Goal: Task Accomplishment & Management: Manage account settings

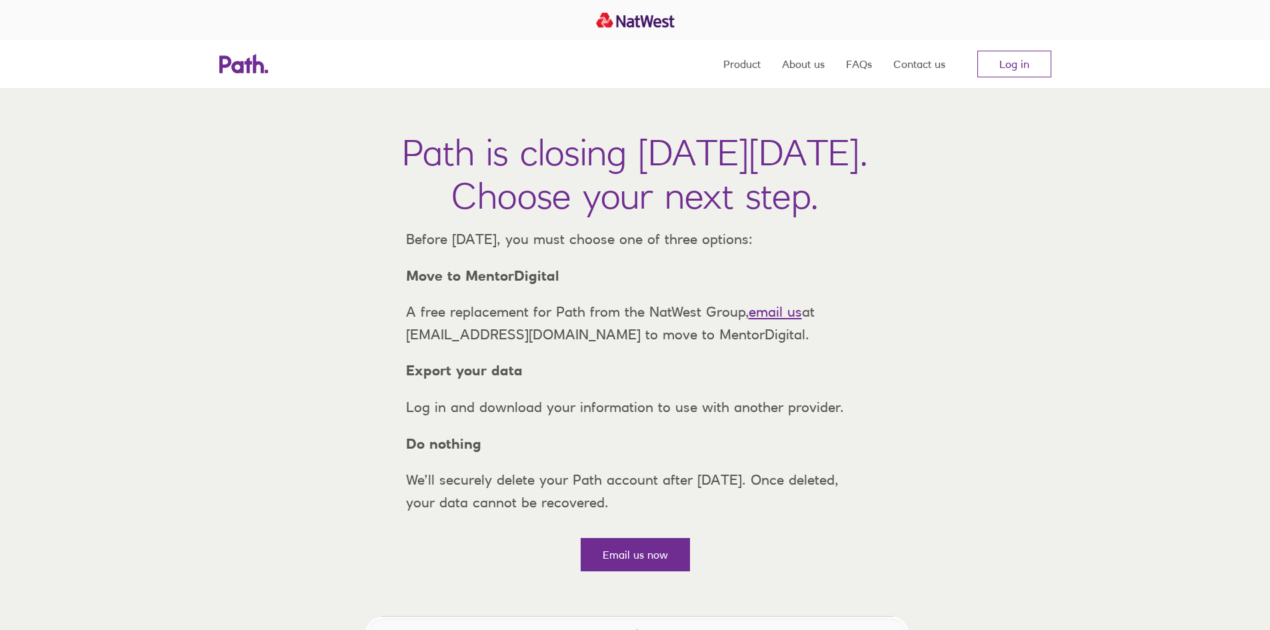
drag, startPoint x: 992, startPoint y: 61, endPoint x: 1012, endPoint y: 33, distance: 33.5
click at [992, 61] on link "Log in" at bounding box center [1015, 64] width 74 height 27
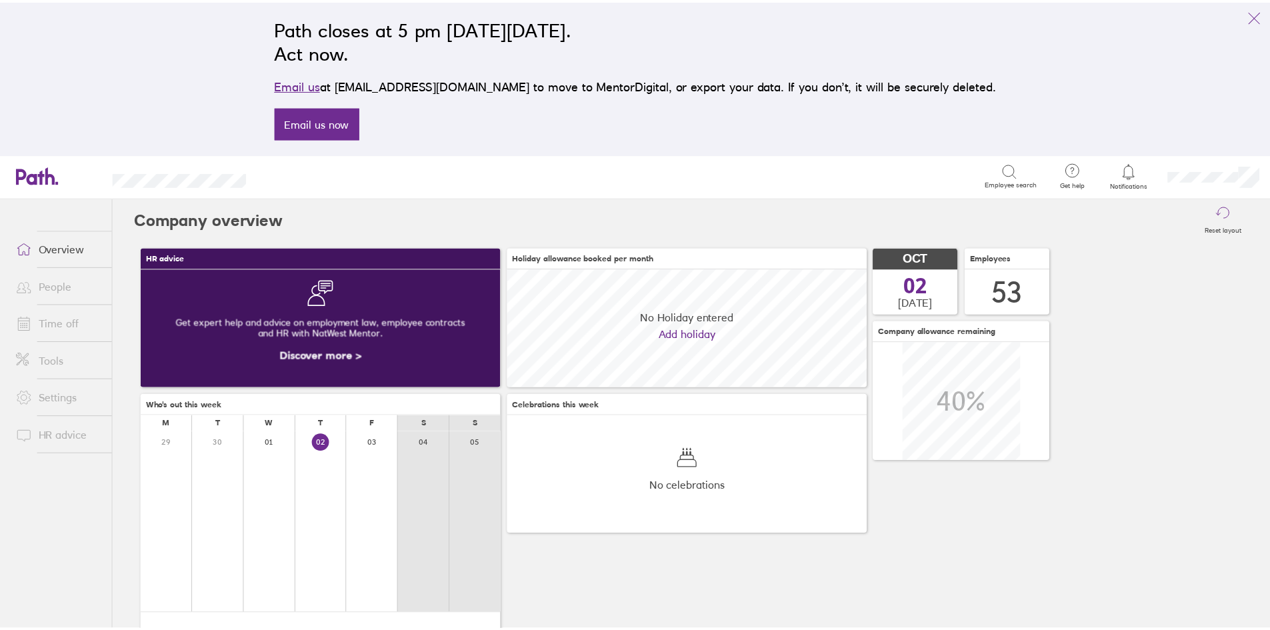
scroll to position [119, 363]
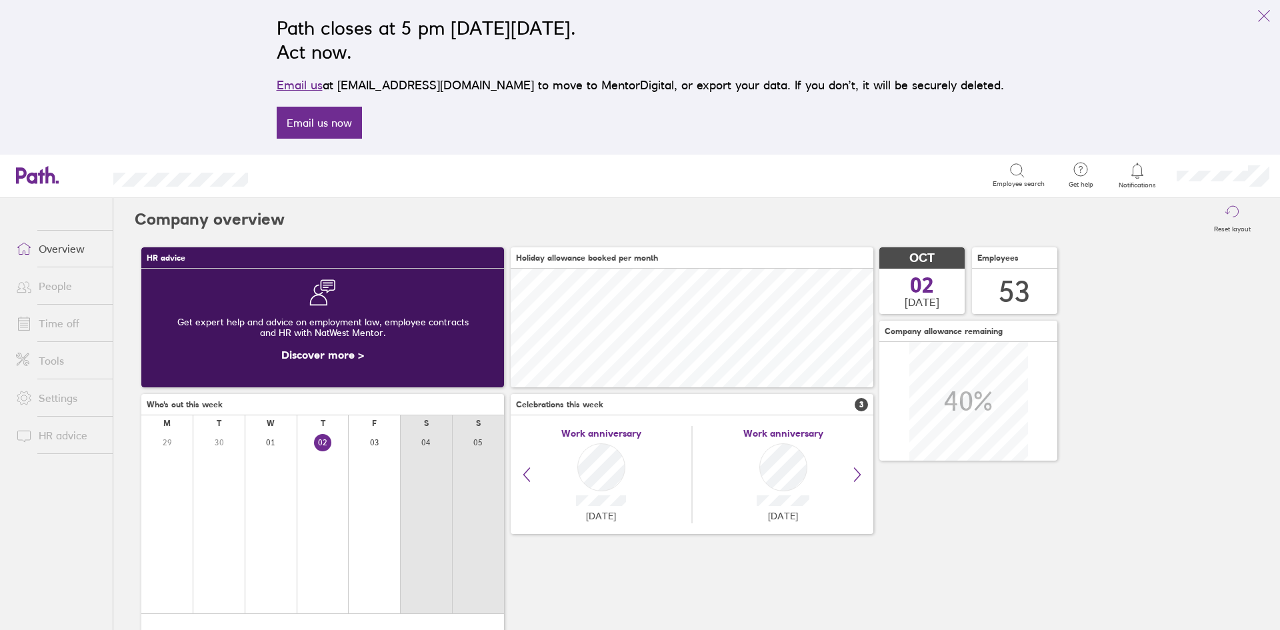
click at [65, 317] on link "Time off" at bounding box center [58, 323] width 107 height 27
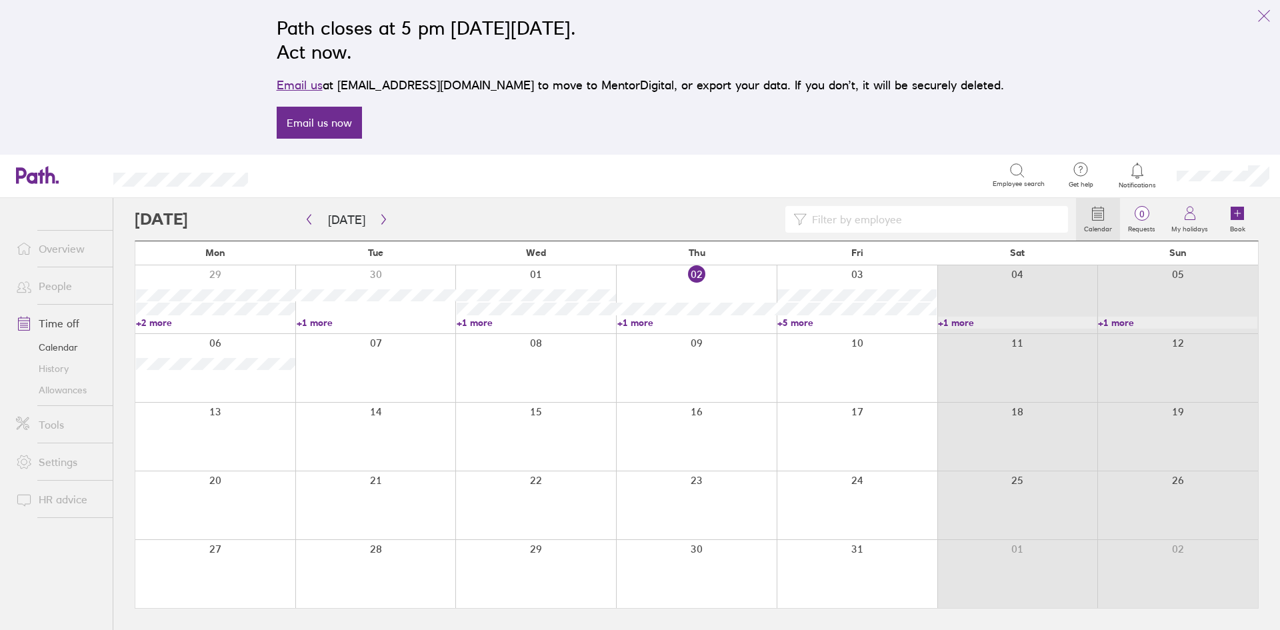
click at [75, 349] on link "Calendar" at bounding box center [58, 347] width 107 height 21
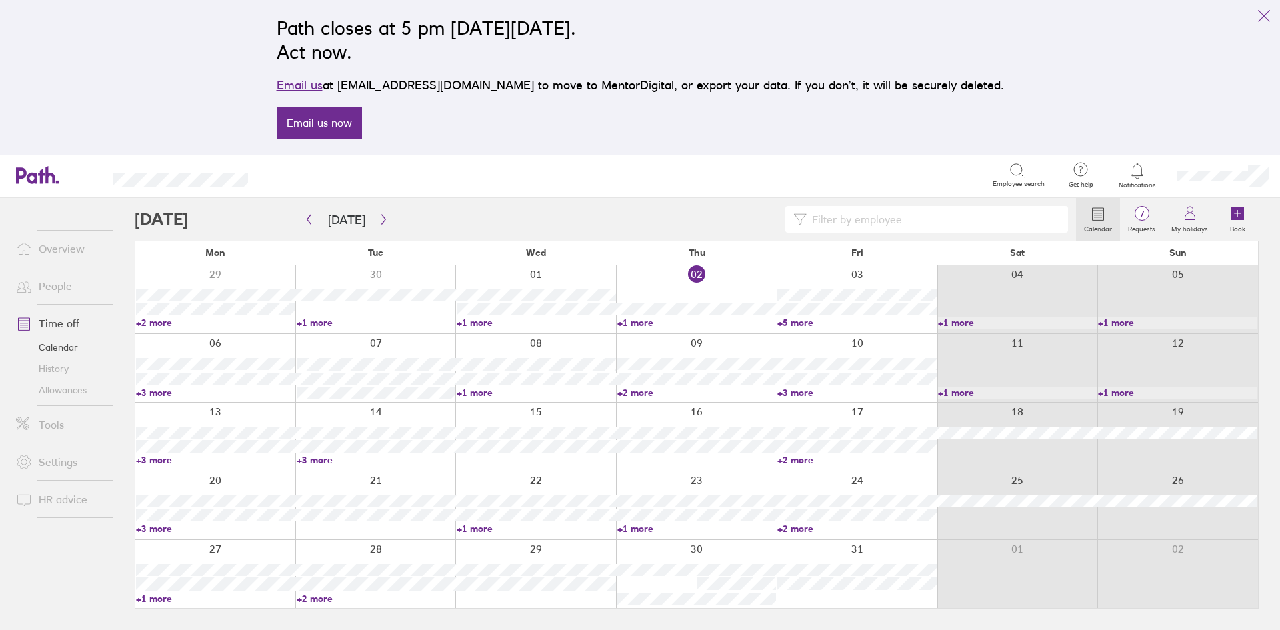
click at [177, 325] on link "+2 more" at bounding box center [215, 323] width 159 height 12
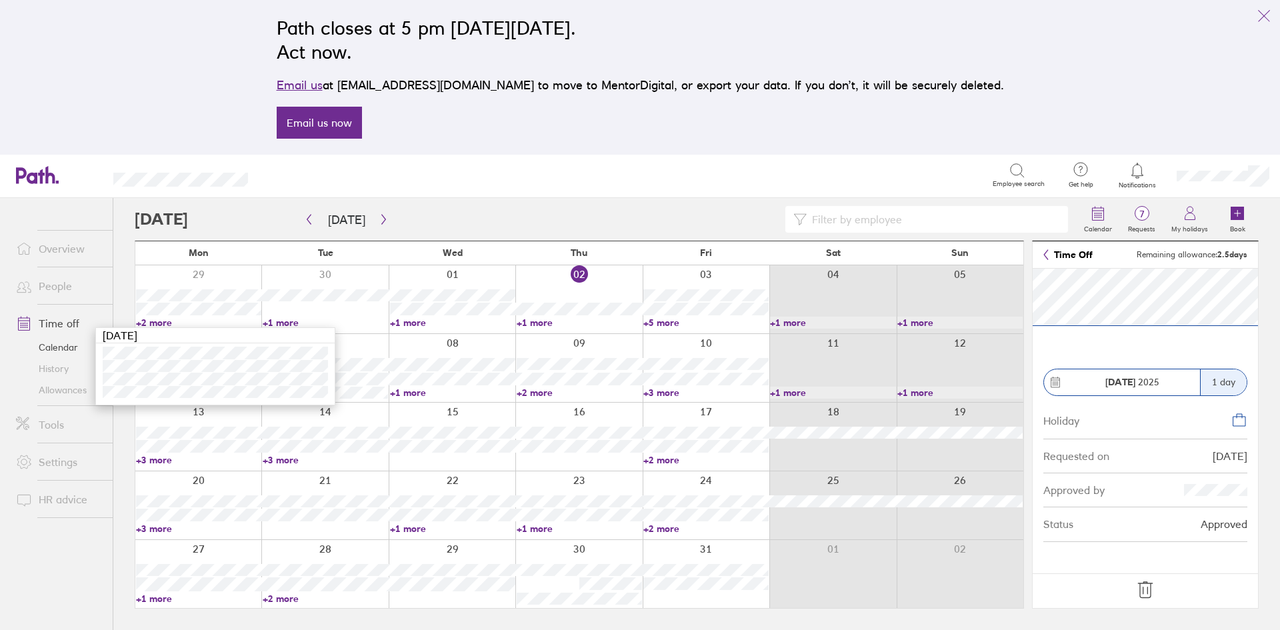
click at [1159, 592] on footer at bounding box center [1145, 591] width 225 height 35
click at [1150, 585] on icon at bounding box center [1145, 590] width 21 height 21
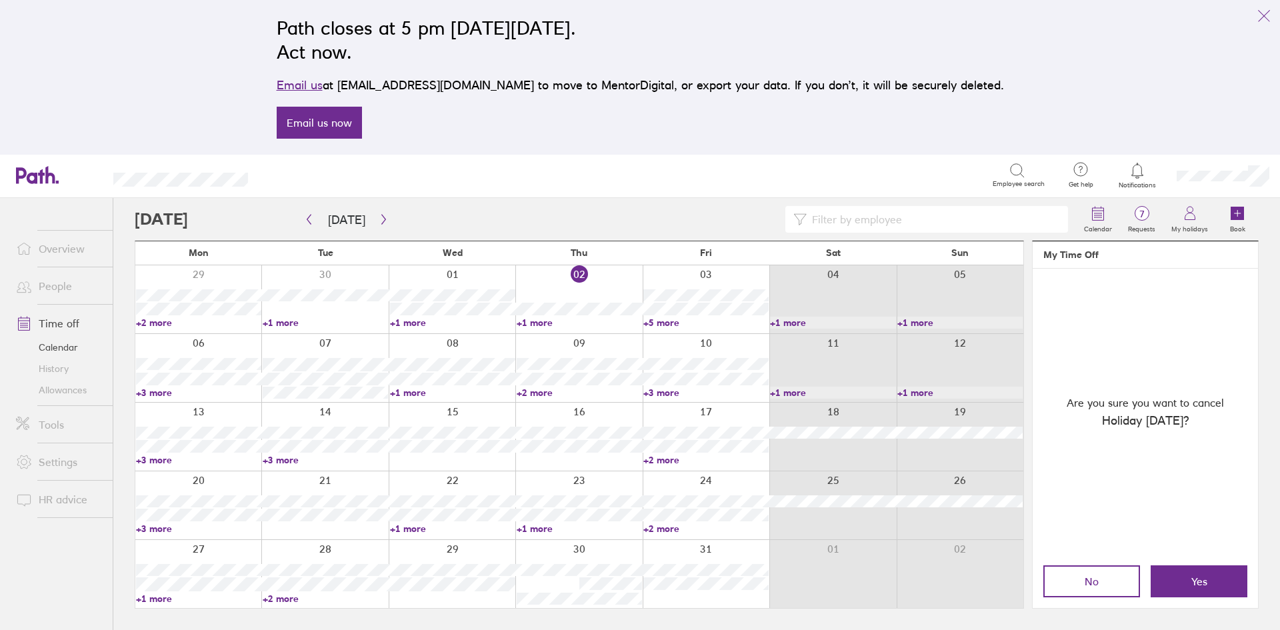
click at [1196, 568] on button "Yes" at bounding box center [1199, 582] width 97 height 32
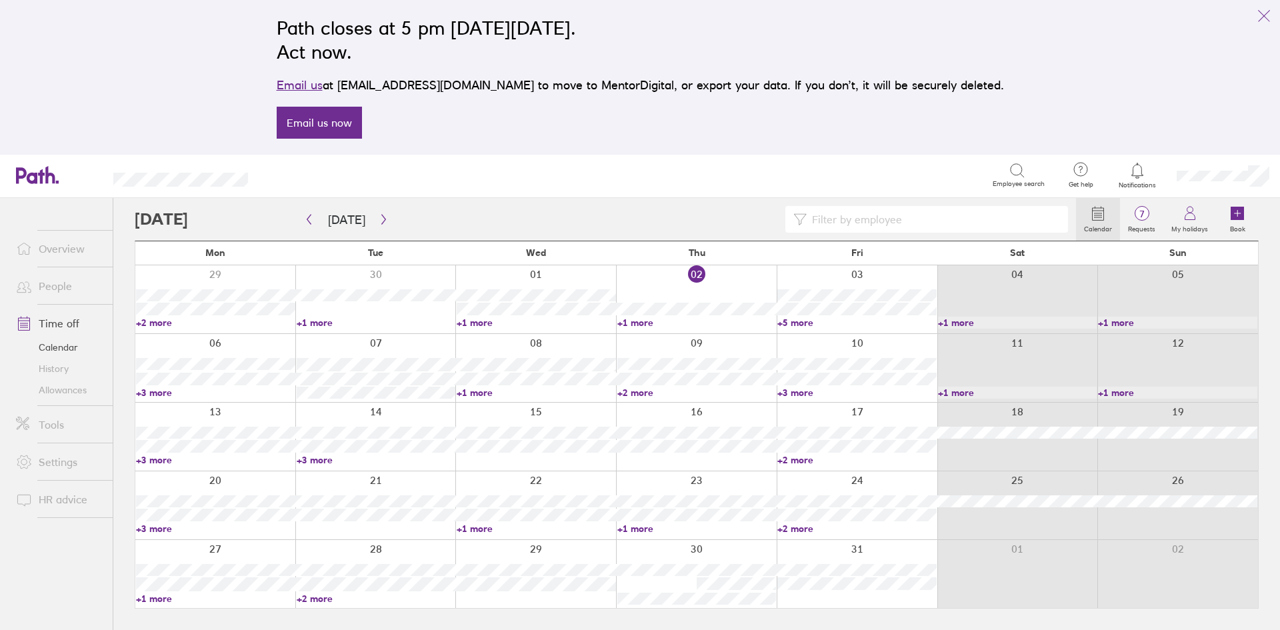
click at [821, 319] on link "+5 more" at bounding box center [857, 323] width 159 height 12
click at [648, 323] on link "+1 more" at bounding box center [697, 323] width 159 height 12
click at [640, 323] on link "+1 more" at bounding box center [697, 323] width 159 height 12
click at [802, 320] on link "+5 more" at bounding box center [857, 323] width 159 height 12
click at [801, 321] on link "+5 more" at bounding box center [857, 323] width 159 height 12
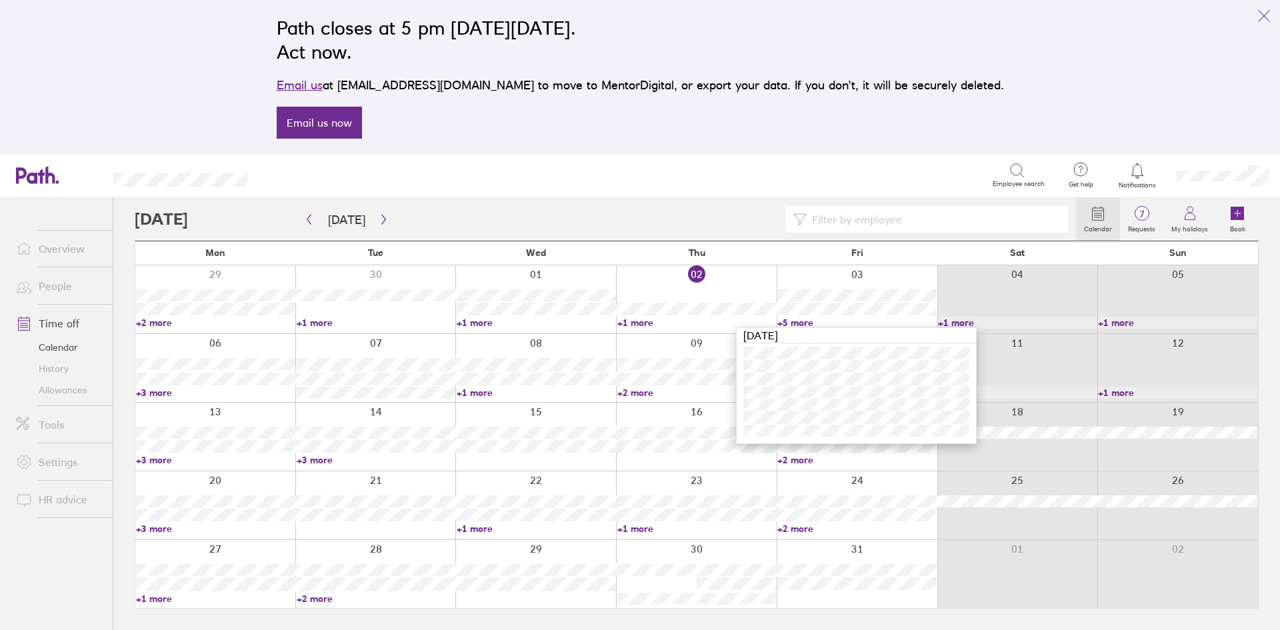
click at [779, 404] on div "[DATE]" at bounding box center [856, 385] width 241 height 117
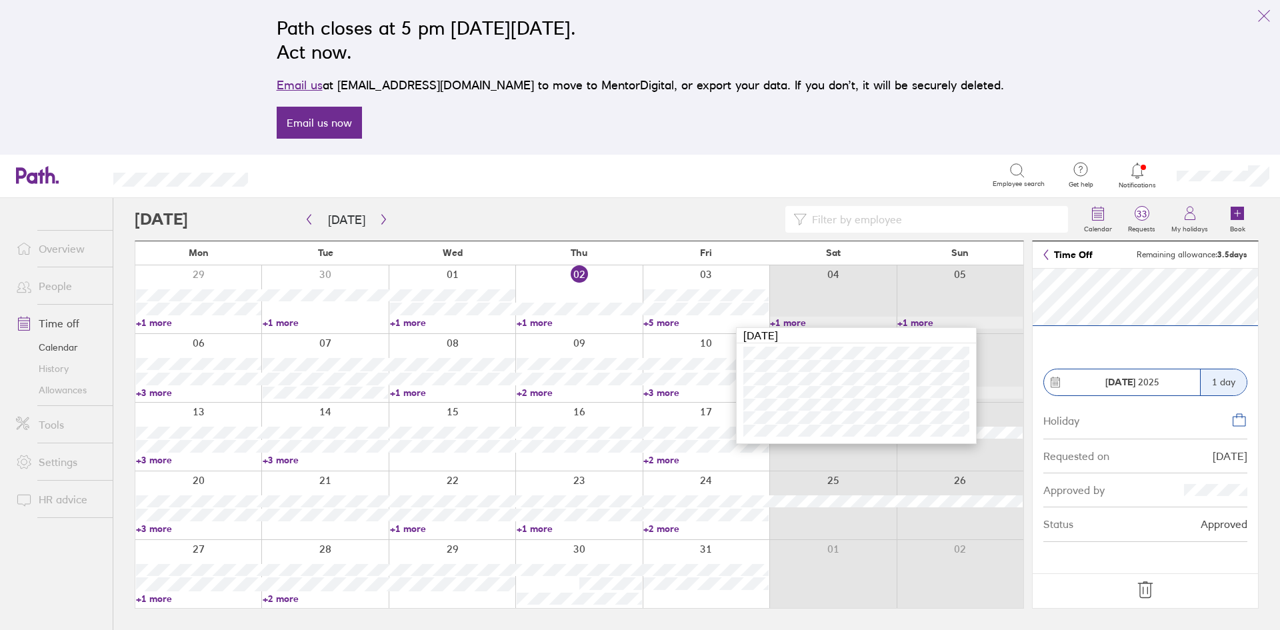
click at [910, 121] on div "Path closes at 5 pm [DATE][DATE]. Act now. Email us at [EMAIL_ADDRESS][DOMAIN_N…" at bounding box center [640, 77] width 749 height 139
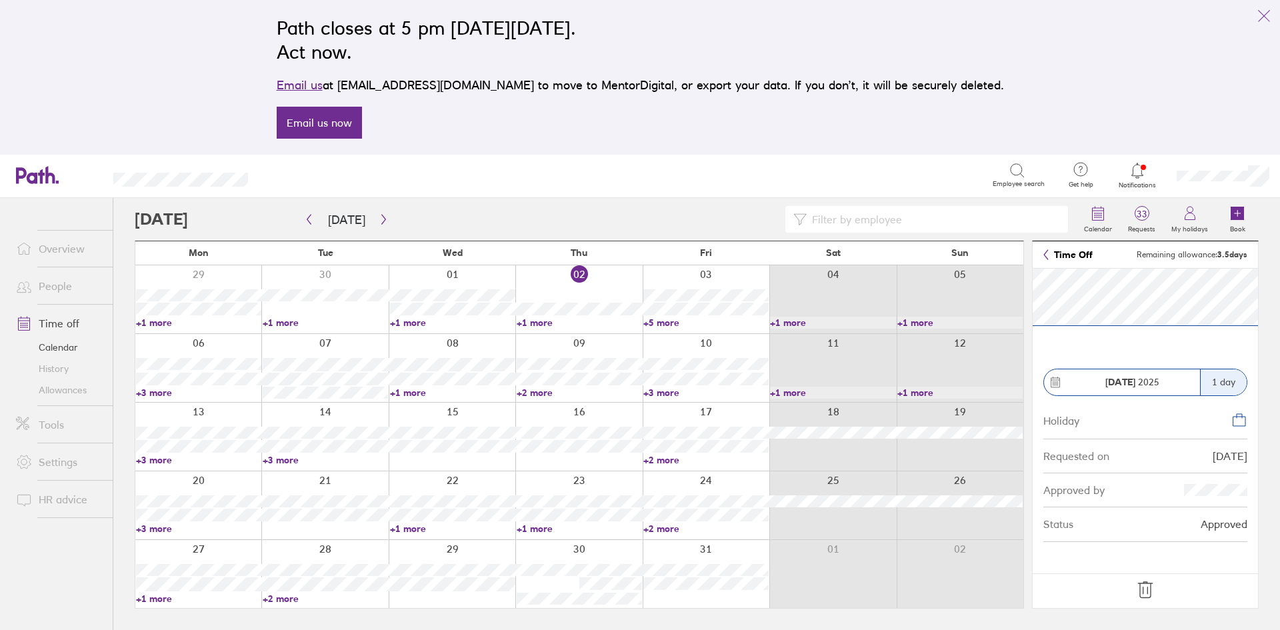
click at [408, 390] on link "+1 more" at bounding box center [452, 393] width 125 height 12
click at [174, 532] on link "+3 more" at bounding box center [198, 529] width 125 height 12
click at [903, 142] on div "Path closes at 5 pm [DATE][DATE]. Act now. Email us at [EMAIL_ADDRESS][DOMAIN_N…" at bounding box center [640, 77] width 749 height 139
click at [1270, 13] on icon "link" at bounding box center [1264, 16] width 16 height 16
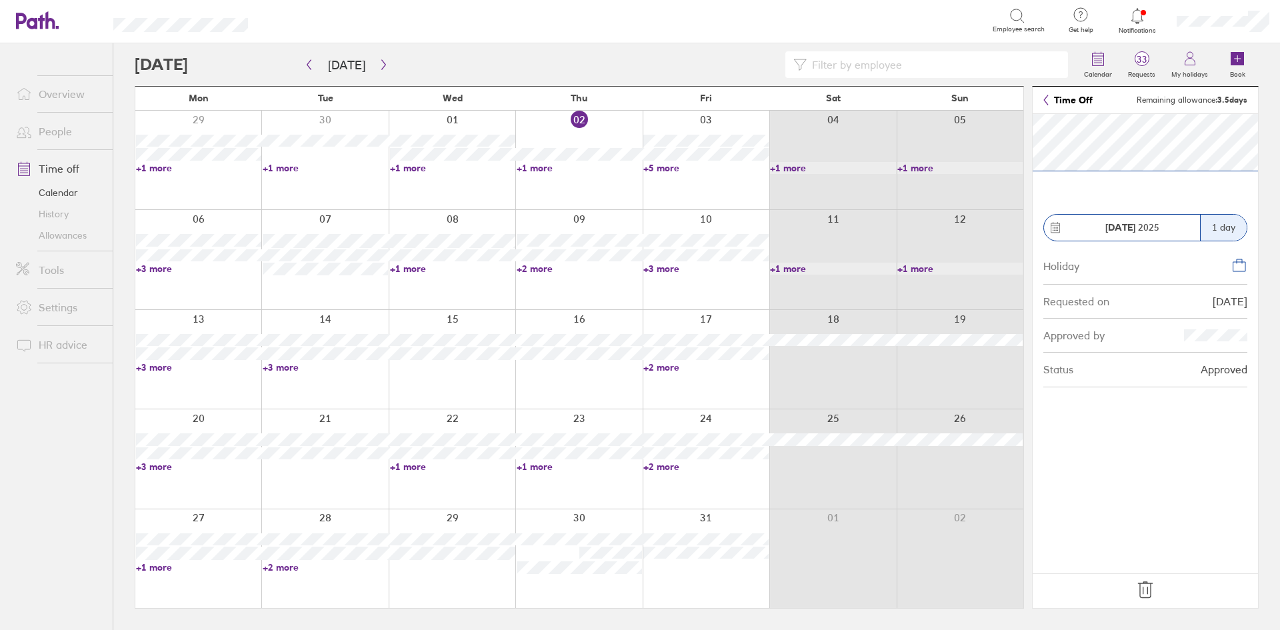
click at [285, 568] on link "+2 more" at bounding box center [325, 568] width 125 height 12
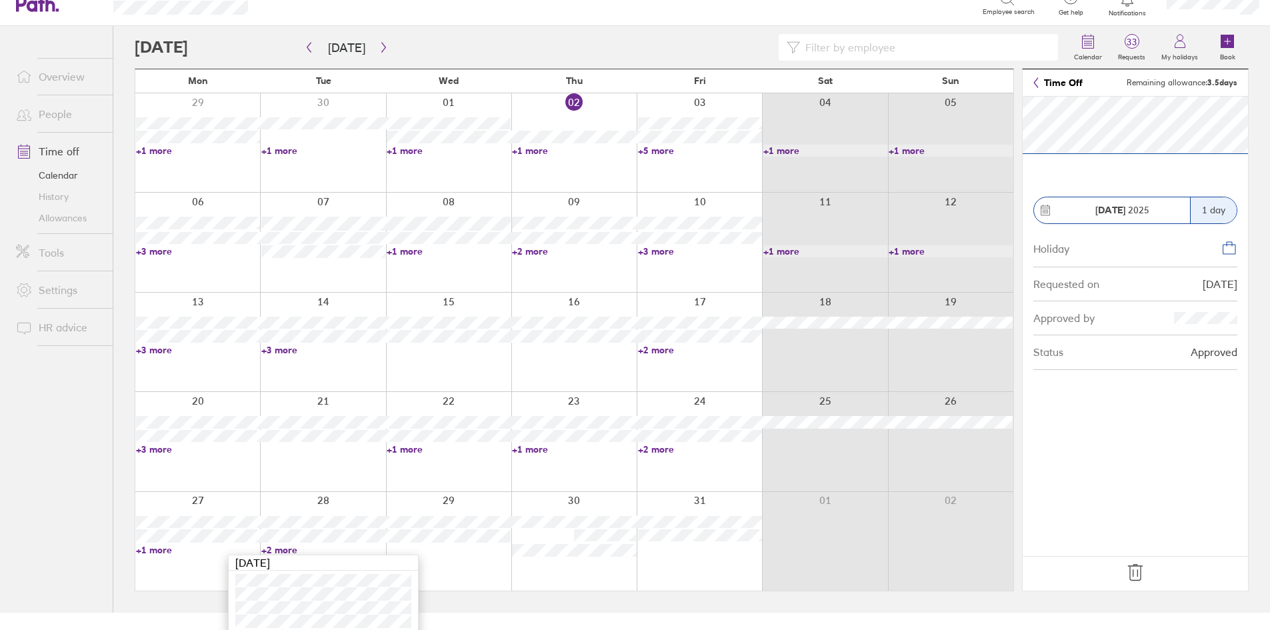
scroll to position [23, 0]
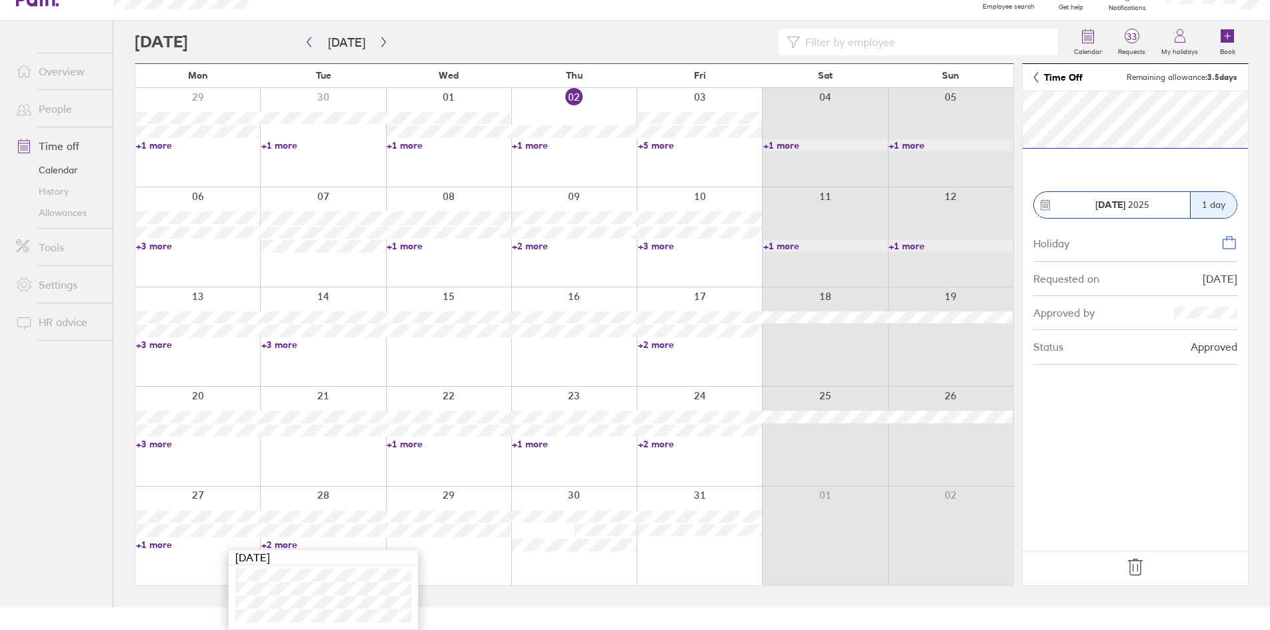
click at [427, 443] on link "+1 more" at bounding box center [449, 444] width 124 height 12
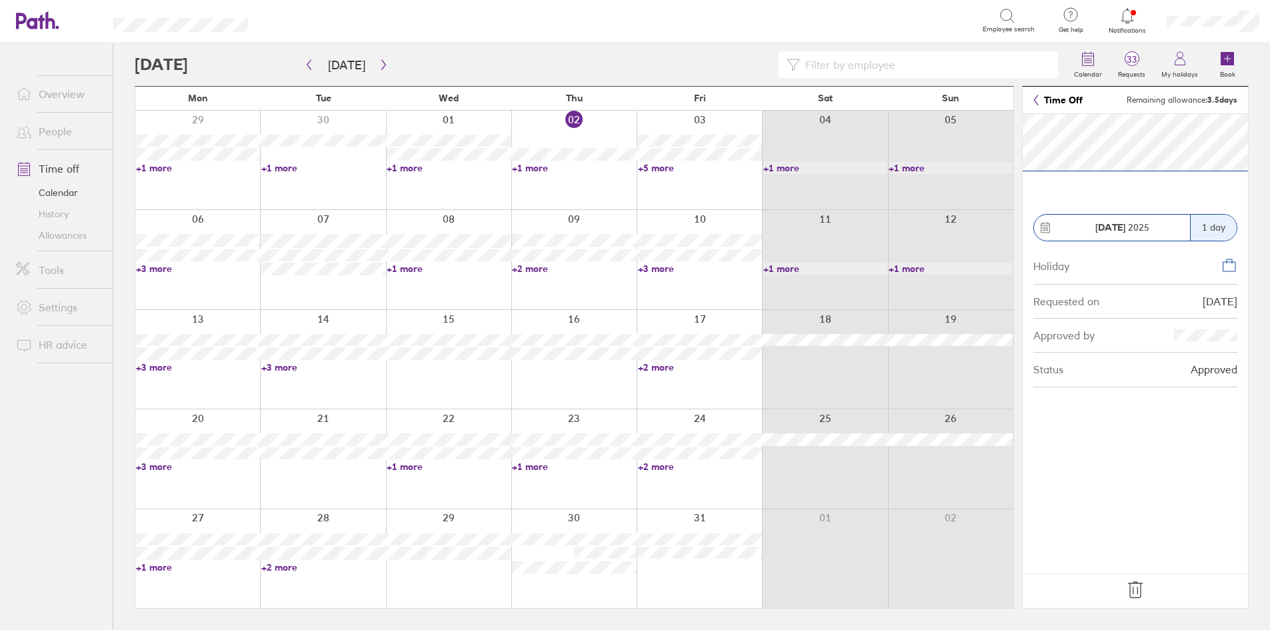
scroll to position [0, 0]
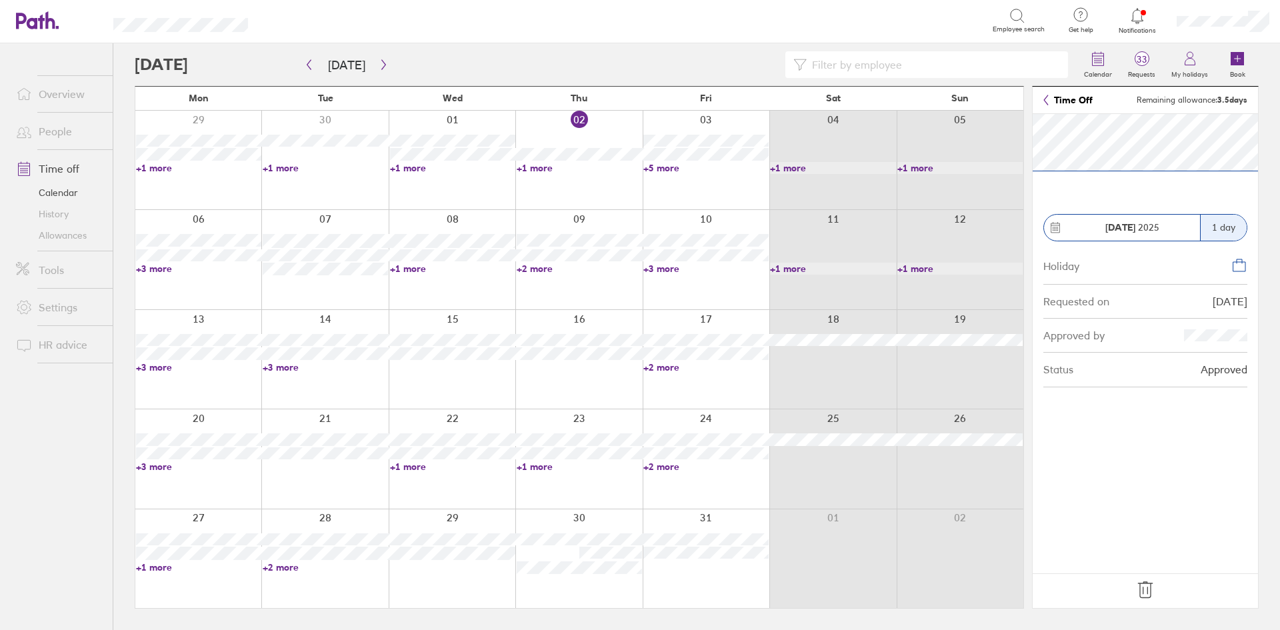
click at [424, 464] on link "+1 more" at bounding box center [452, 467] width 125 height 12
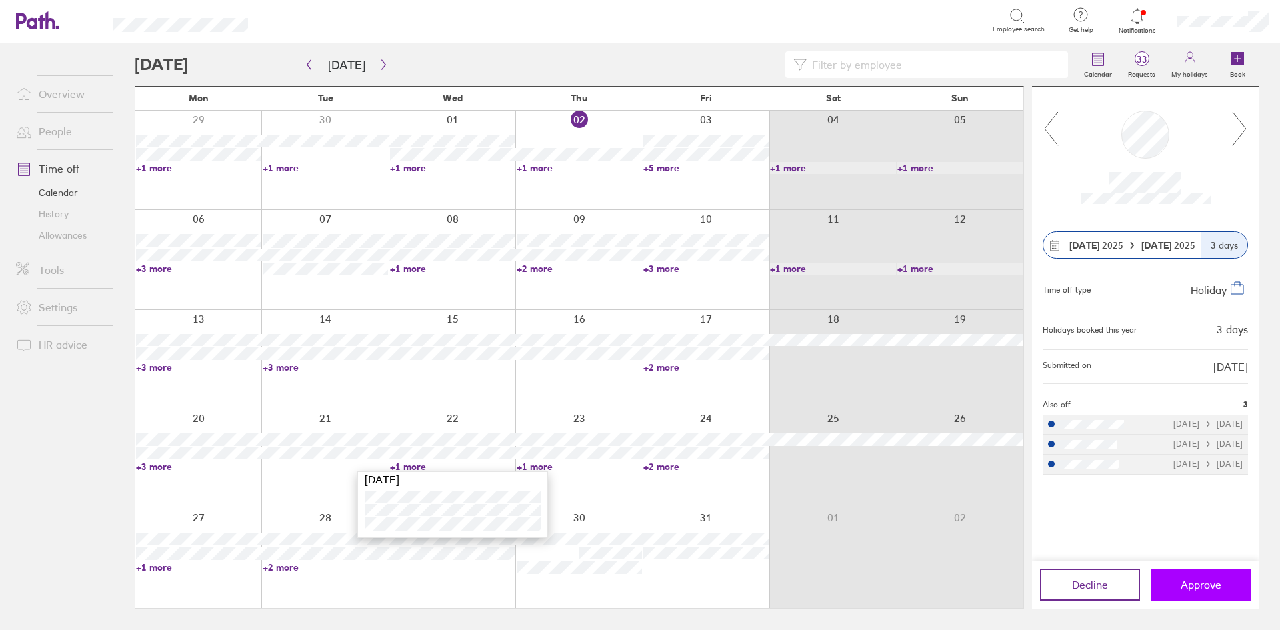
click at [1226, 579] on button "Approve" at bounding box center [1201, 585] width 100 height 32
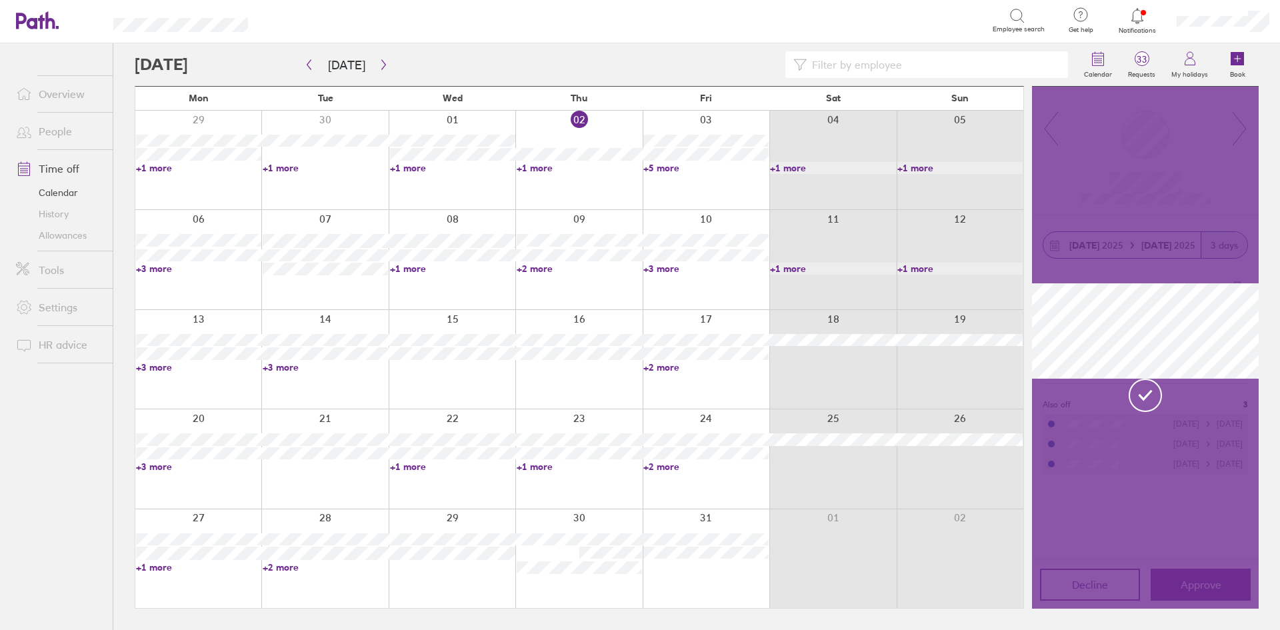
click at [551, 471] on link "+1 more" at bounding box center [579, 467] width 125 height 12
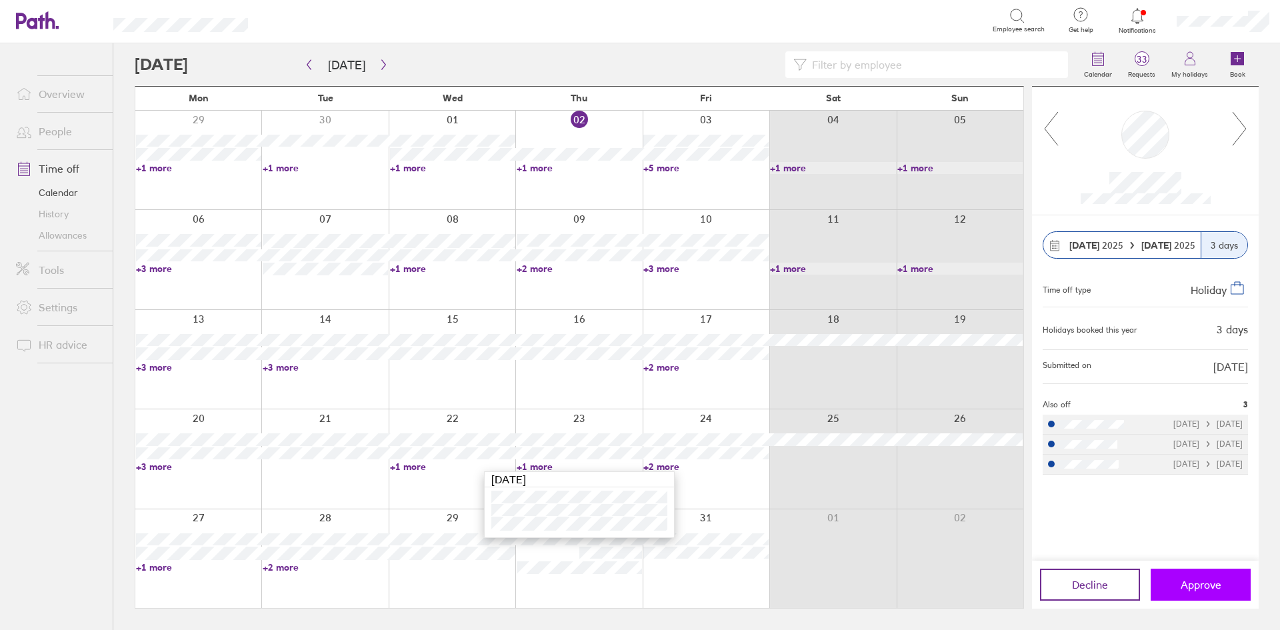
click at [1204, 584] on span "Approve" at bounding box center [1201, 585] width 41 height 12
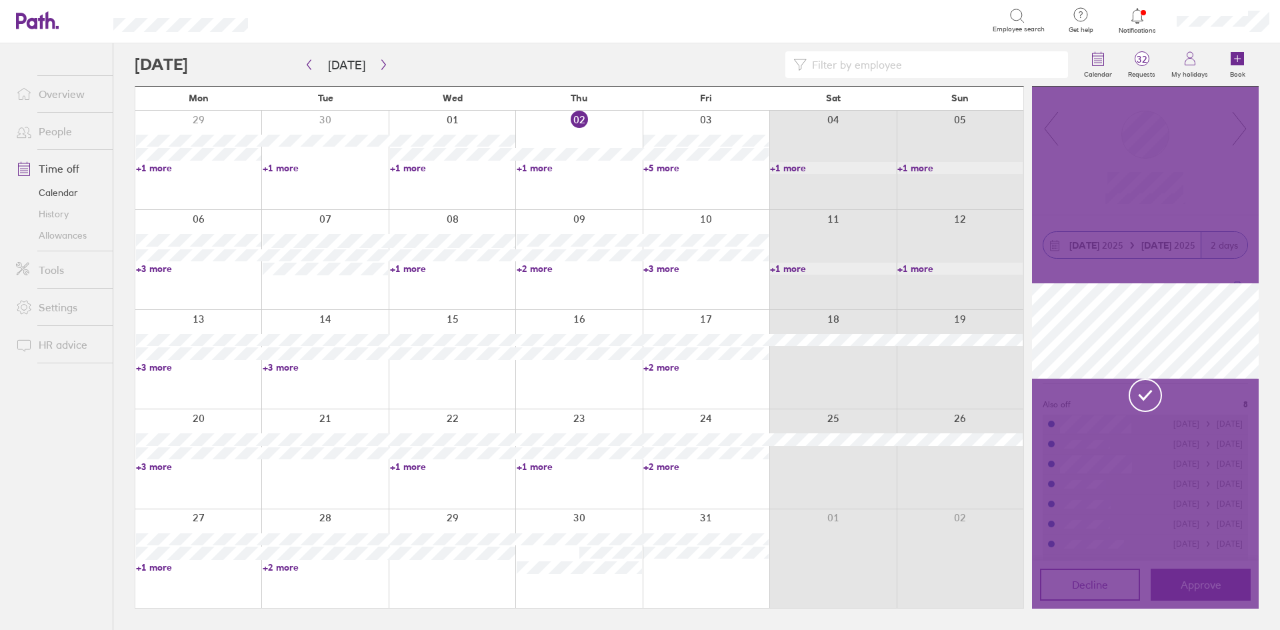
click at [670, 466] on link "+2 more" at bounding box center [706, 467] width 125 height 12
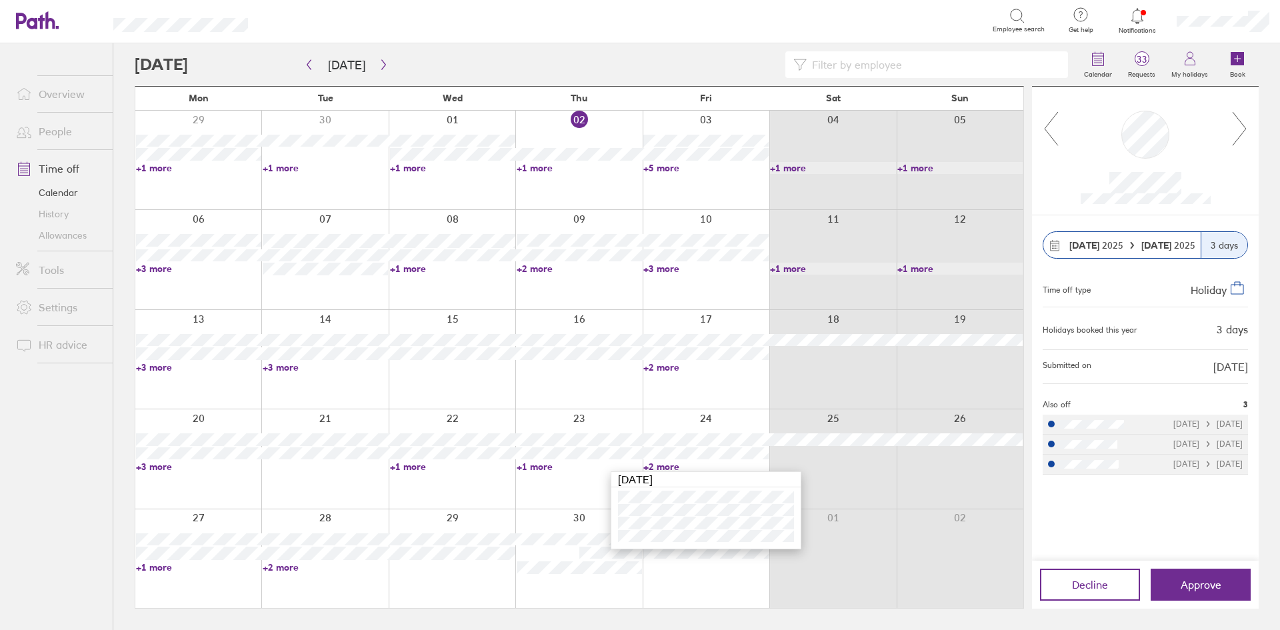
click at [519, 504] on div at bounding box center [578, 458] width 127 height 99
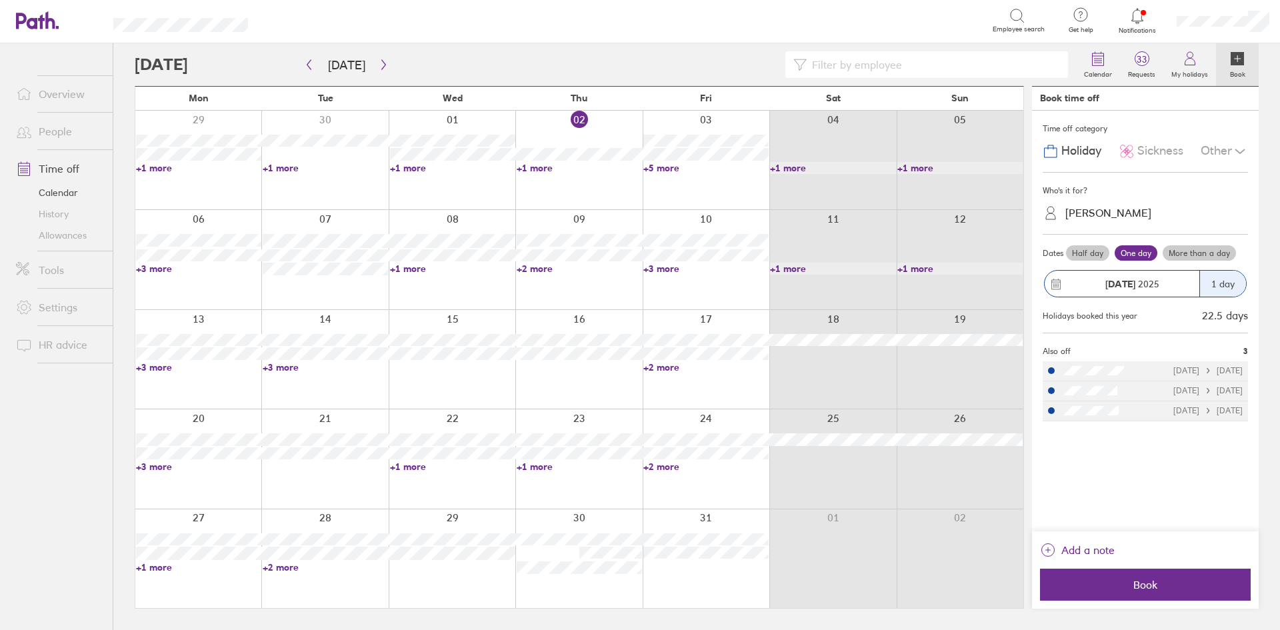
click at [285, 573] on div at bounding box center [324, 558] width 127 height 99
click at [288, 568] on link "+2 more" at bounding box center [325, 568] width 125 height 12
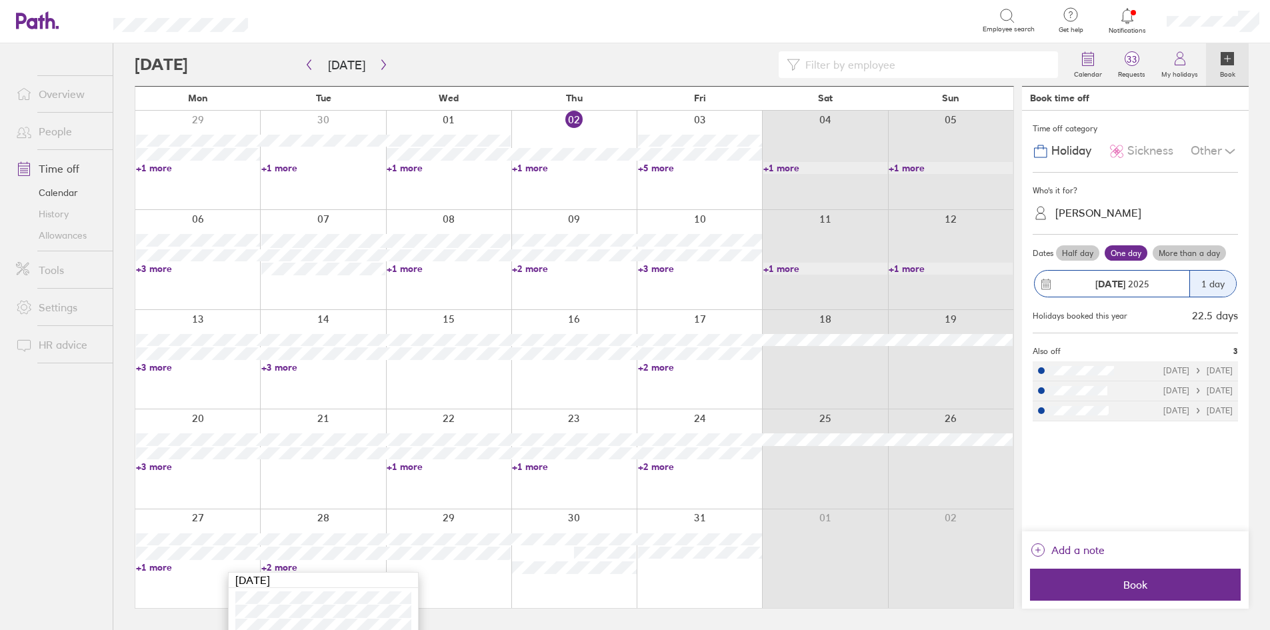
scroll to position [23, 0]
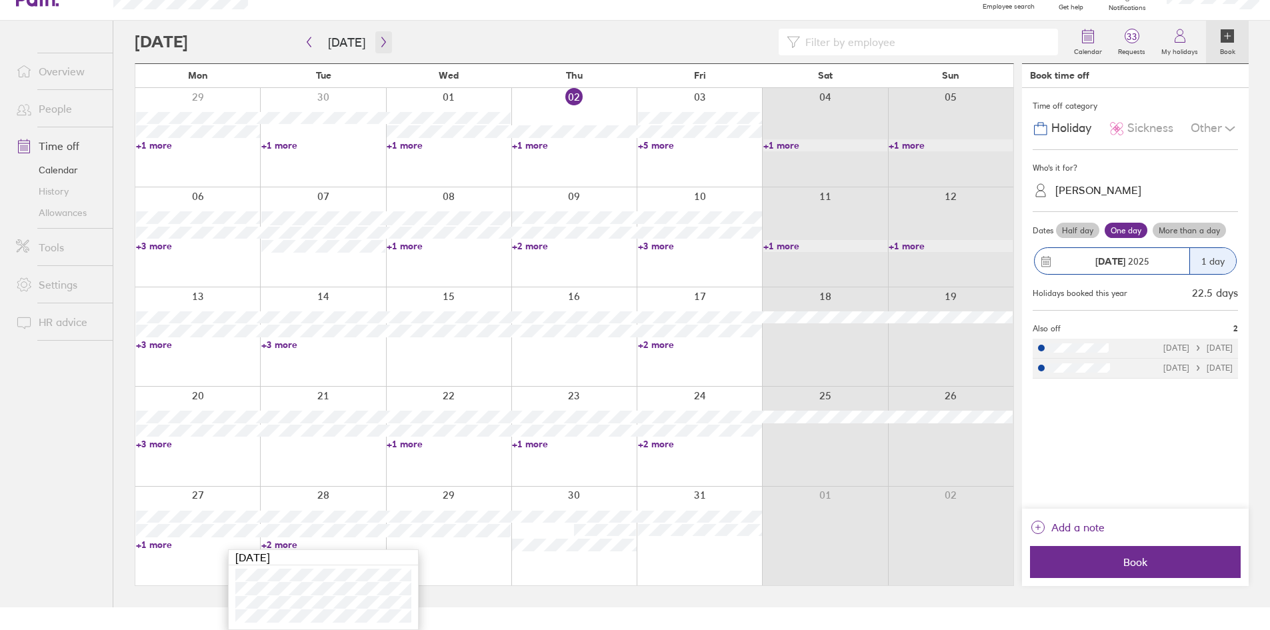
click at [383, 38] on icon "button" at bounding box center [384, 42] width 10 height 11
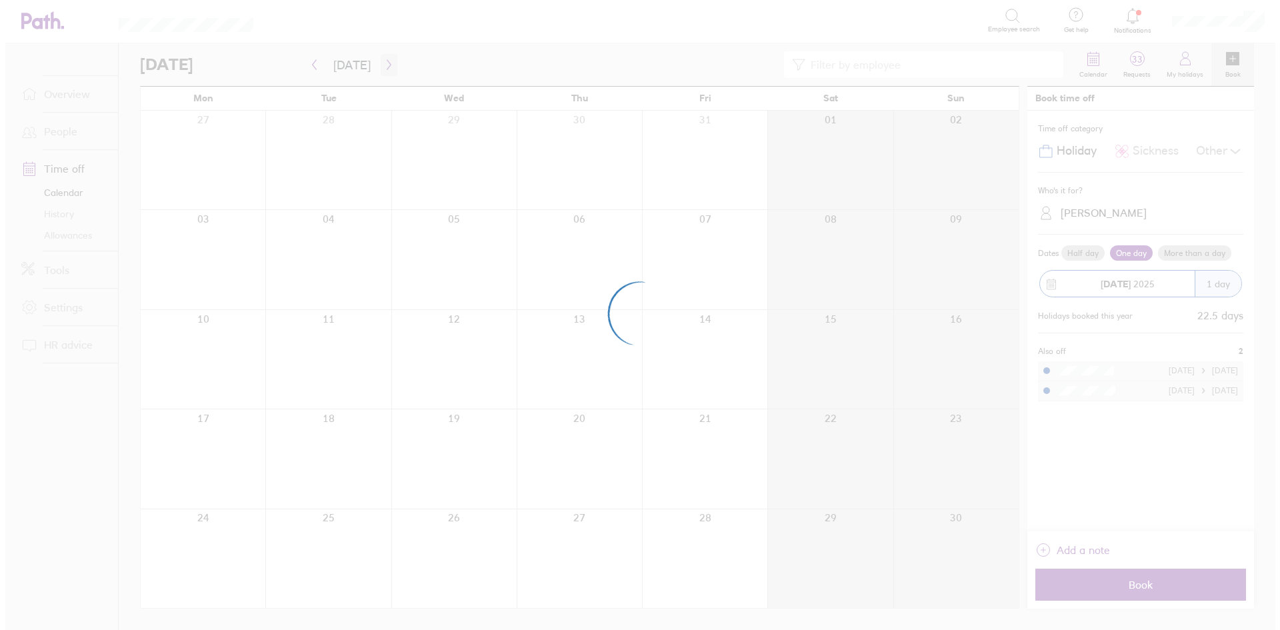
scroll to position [0, 0]
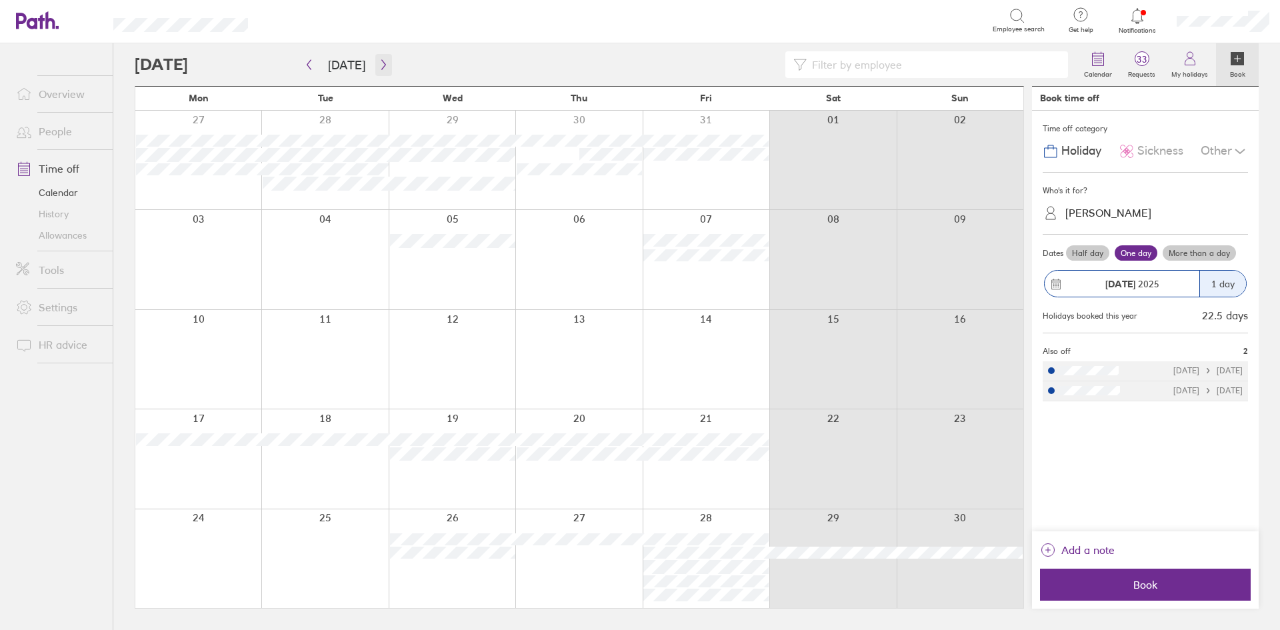
click at [383, 65] on icon "button" at bounding box center [384, 64] width 10 height 11
click at [812, 21] on div "Search" at bounding box center [635, 20] width 716 height 21
